Goal: Task Accomplishment & Management: Use online tool/utility

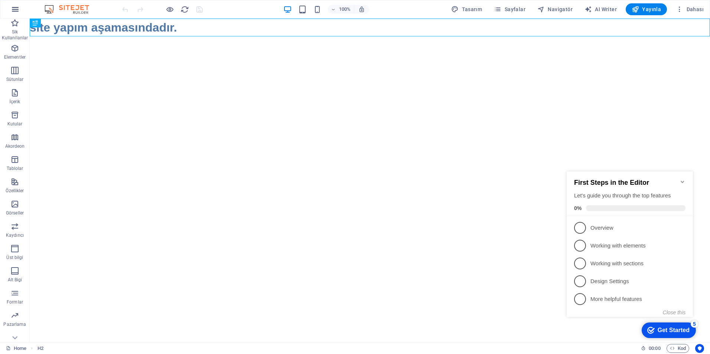
click at [13, 11] on icon "button" at bounding box center [15, 9] width 9 height 9
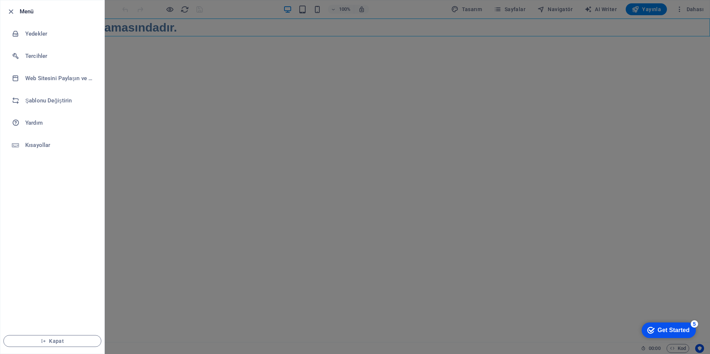
click at [205, 103] on div at bounding box center [355, 177] width 710 height 354
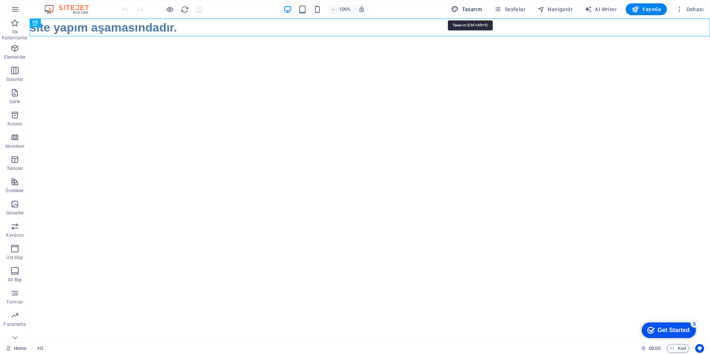
click at [482, 12] on span "Tasarım" at bounding box center [466, 9] width 31 height 7
select select "px"
select select "400"
select select "px"
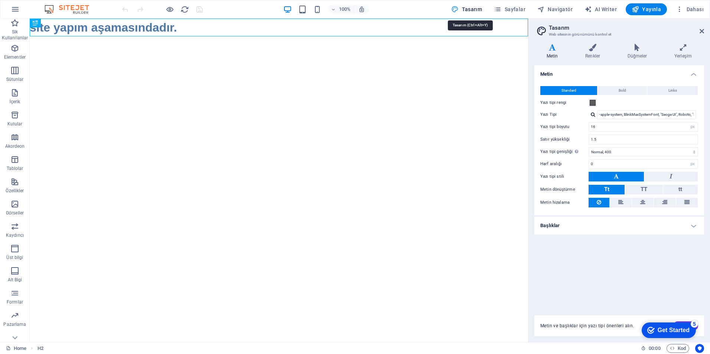
click at [482, 12] on span "Tasarım" at bounding box center [466, 9] width 31 height 7
click at [517, 8] on span "Sayfalar" at bounding box center [510, 9] width 32 height 7
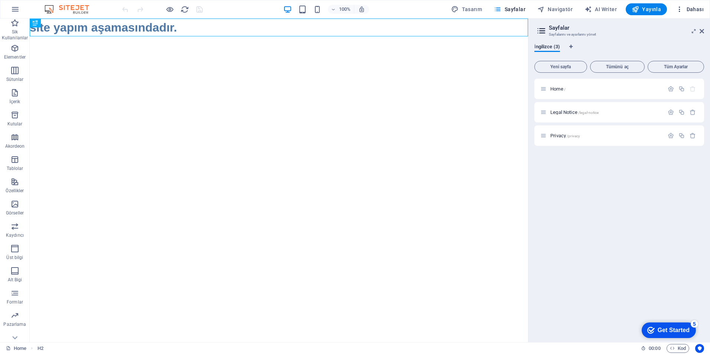
click at [697, 9] on span "Dahası" at bounding box center [690, 9] width 28 height 7
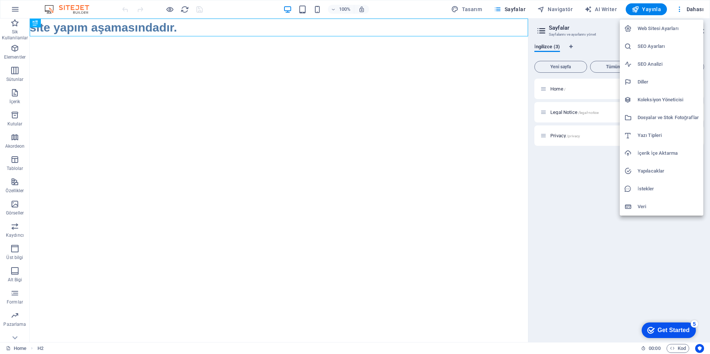
click at [387, 166] on div at bounding box center [355, 177] width 710 height 354
